Goal: Find specific page/section: Find specific page/section

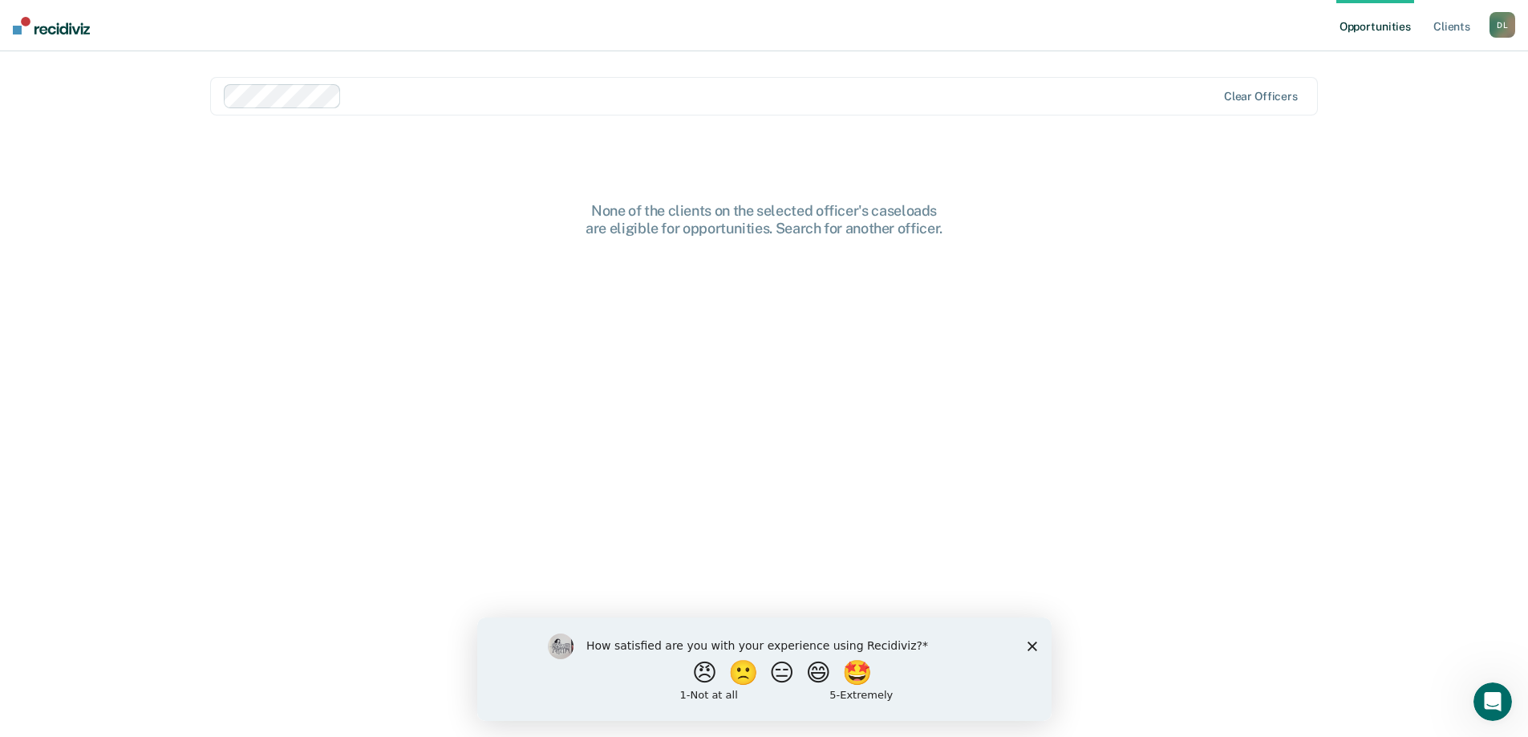
click at [1039, 646] on div "How satisfied are you with your experience using Recidiviz? 😠 🙁 😑 😄 🤩 1 - Not a…" at bounding box center [764, 668] width 574 height 103
drag, startPoint x: 1032, startPoint y: 640, endPoint x: 1497, endPoint y: 1227, distance: 748.7
click at [1032, 641] on icon "Close survey" at bounding box center [1032, 646] width 10 height 10
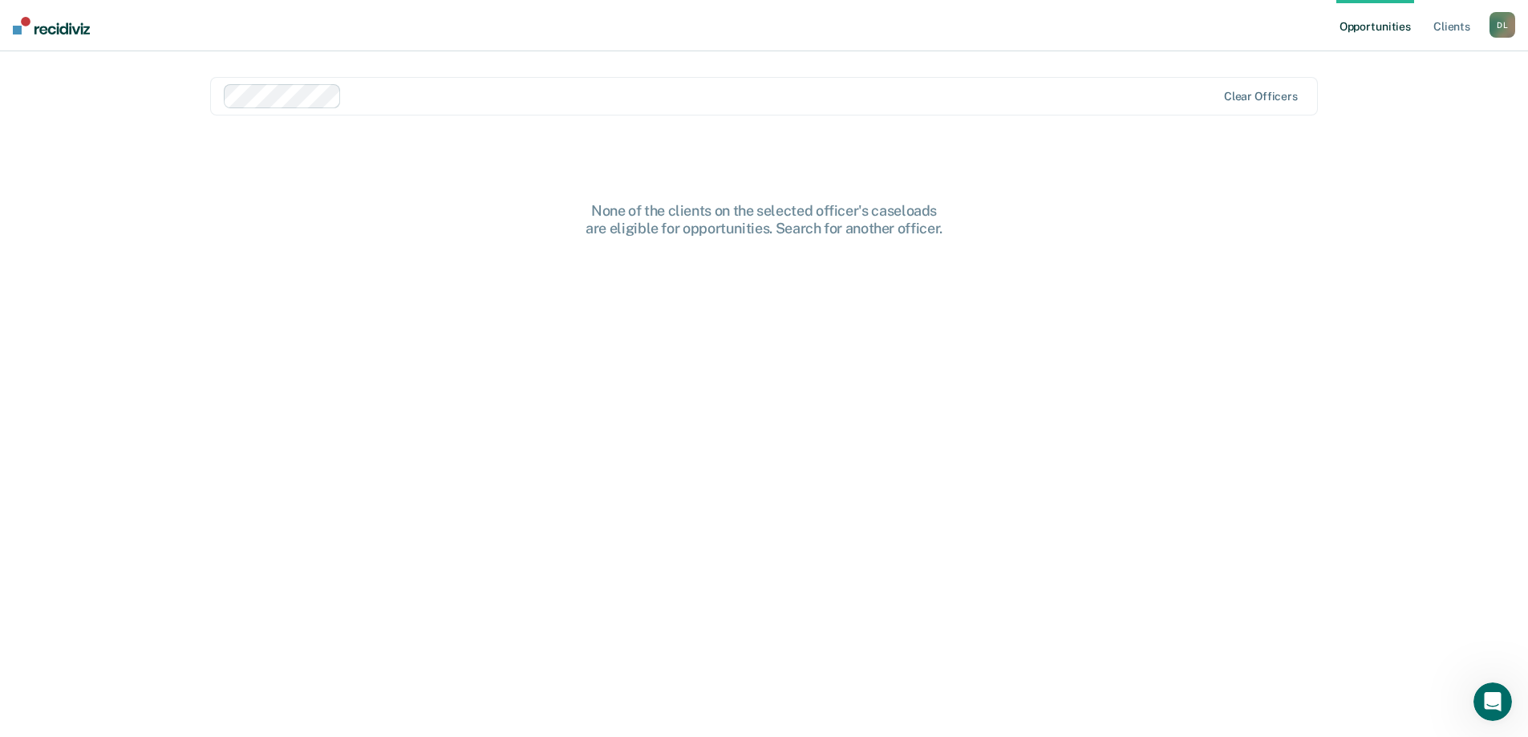
click at [1094, 172] on main "Clear officers None of the clients on the selected officer's caseloads are elig…" at bounding box center [764, 374] width 1146 height 647
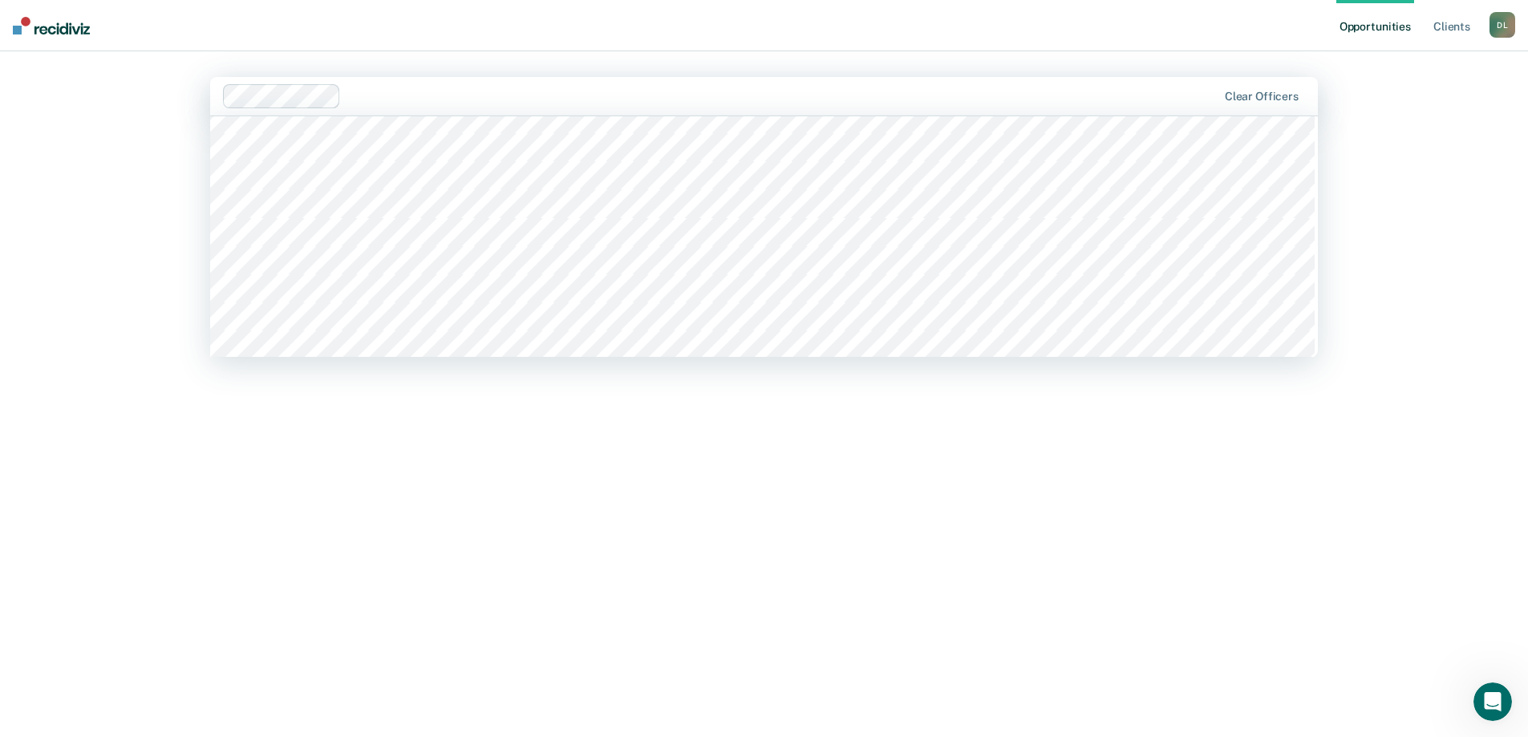
scroll to position [1604, 0]
click at [287, 529] on div "None of the clients on the selected officer's caseloads are eligible for opport…" at bounding box center [764, 481] width 1108 height 558
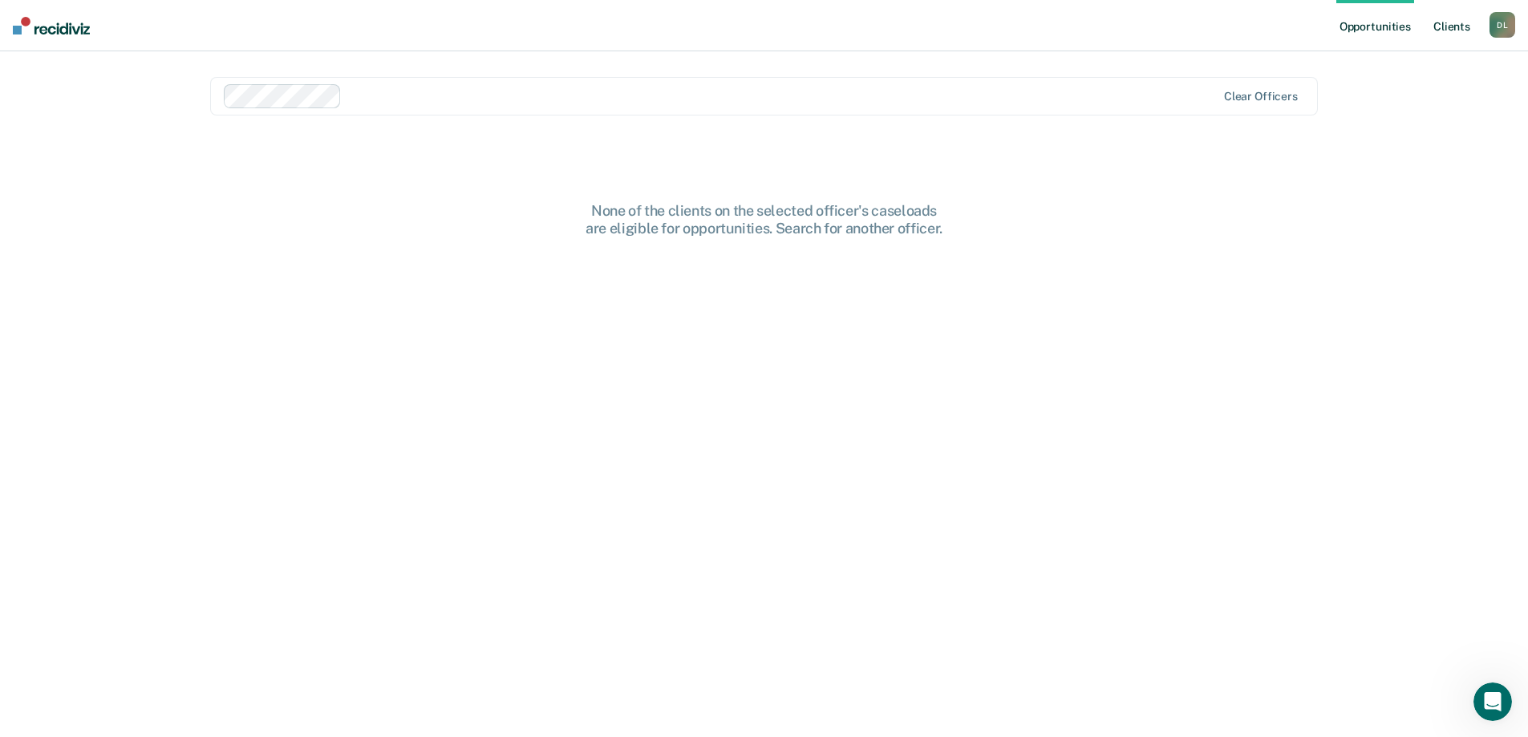
click at [1462, 24] on link "Client s" at bounding box center [1451, 25] width 43 height 51
